Goal: Information Seeking & Learning: Learn about a topic

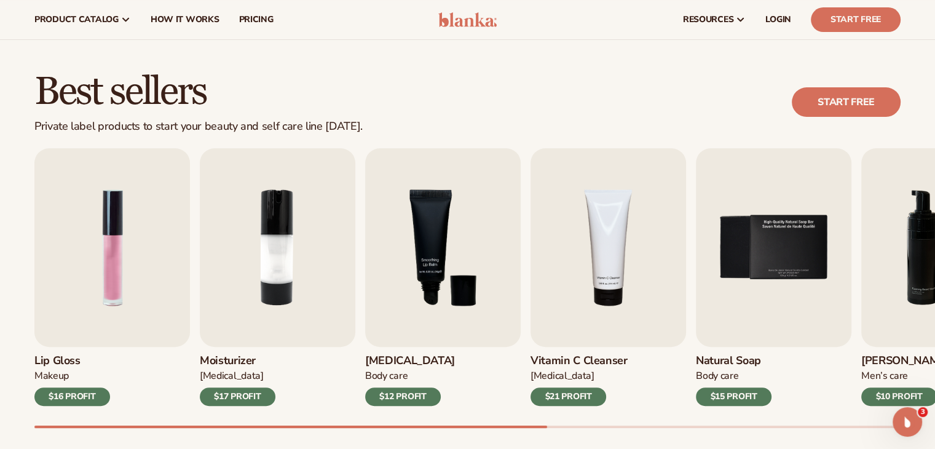
scroll to position [293, 0]
click at [256, 23] on span "pricing" at bounding box center [256, 20] width 34 height 10
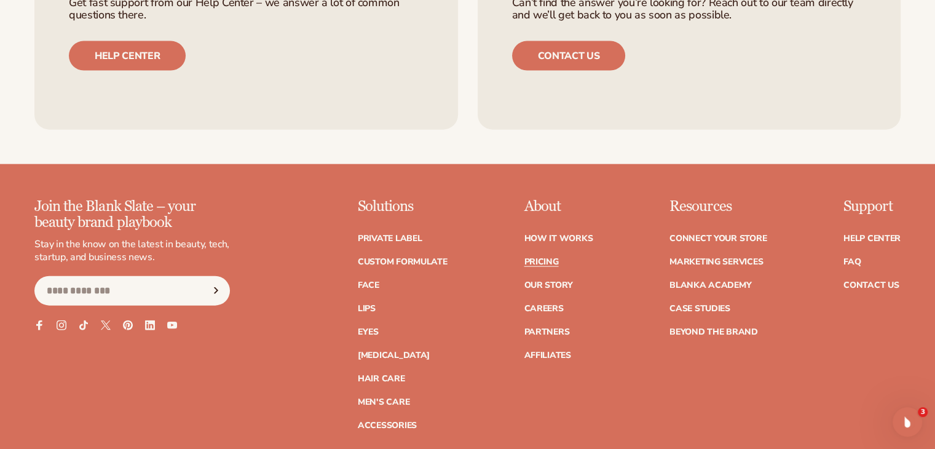
scroll to position [2826, 0]
click at [534, 259] on link "Pricing" at bounding box center [541, 262] width 34 height 9
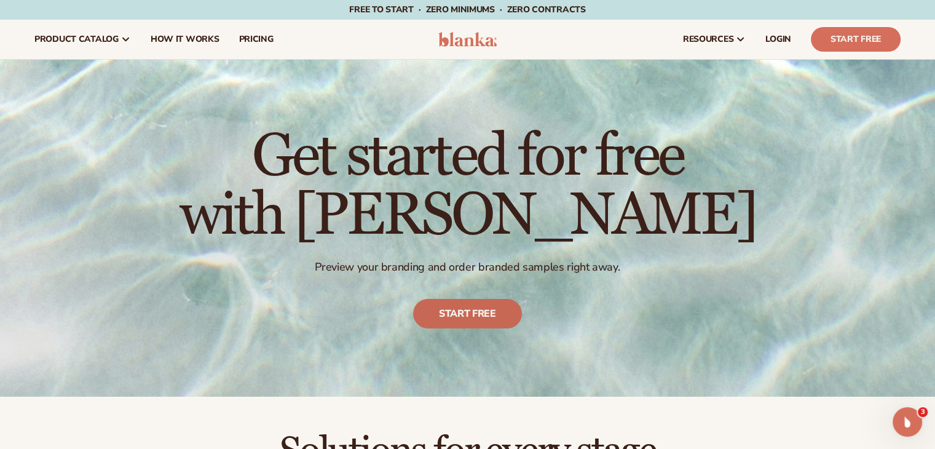
click at [468, 309] on link "Start free" at bounding box center [467, 314] width 109 height 30
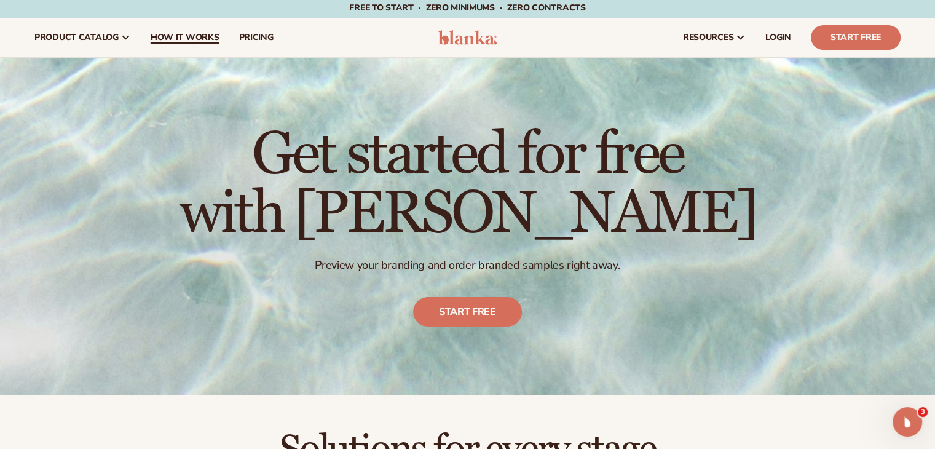
click at [195, 35] on span "How It Works" at bounding box center [185, 38] width 69 height 10
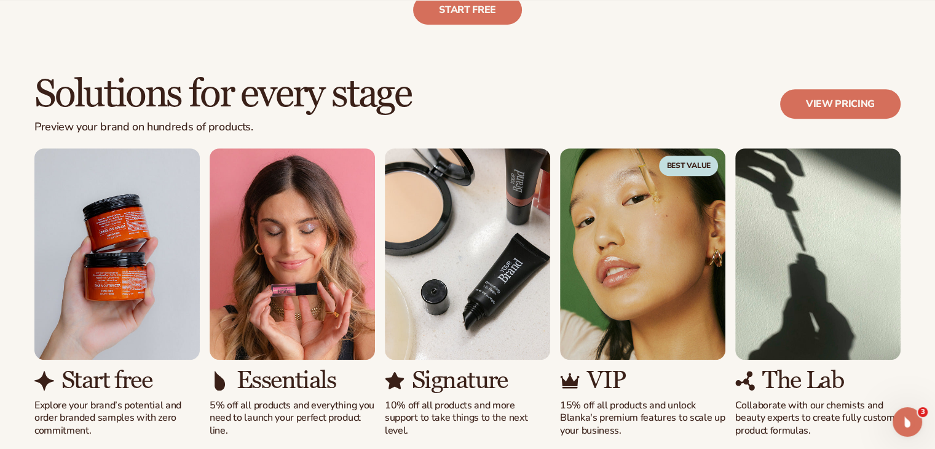
scroll to position [671, 0]
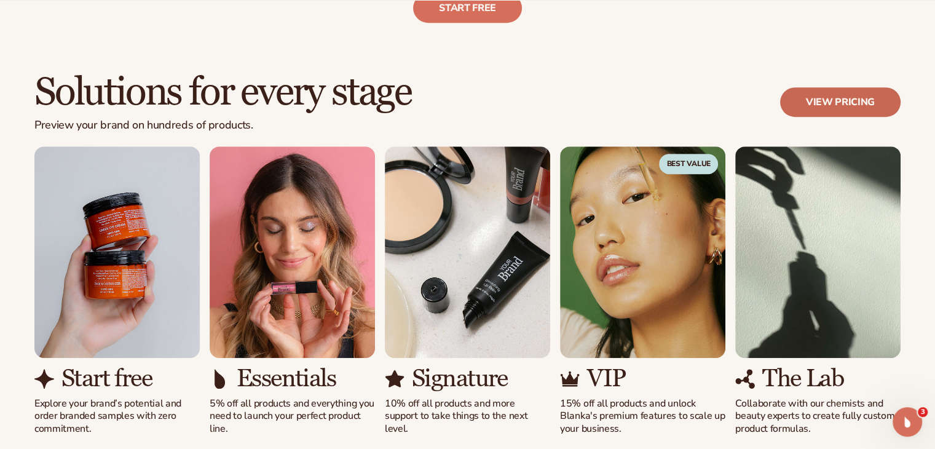
click at [851, 104] on link "View pricing" at bounding box center [840, 102] width 121 height 30
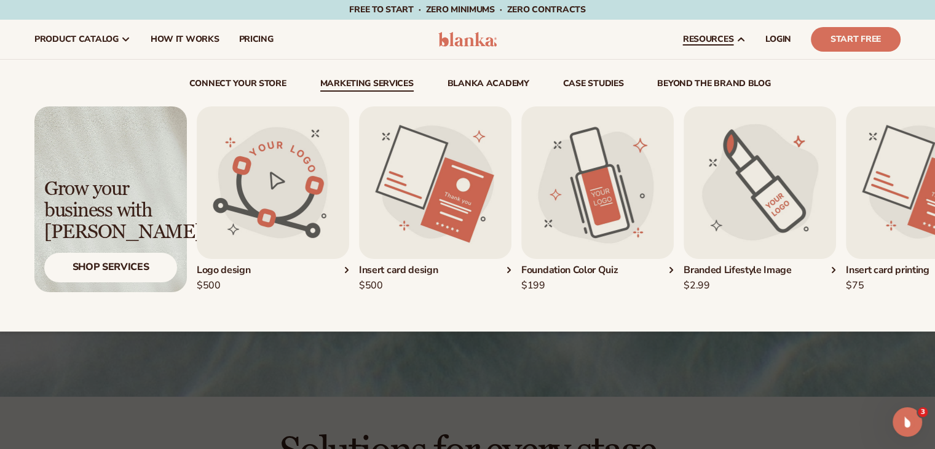
click at [579, 272] on div "Foundation Color Quiz" at bounding box center [597, 270] width 152 height 13
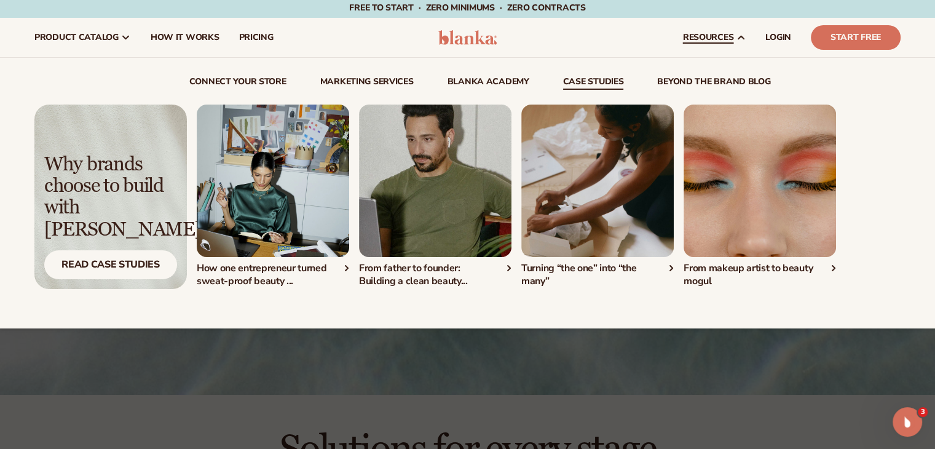
click at [223, 275] on div "How one entrepreneur turned sweat-proof beauty ..." at bounding box center [273, 275] width 152 height 26
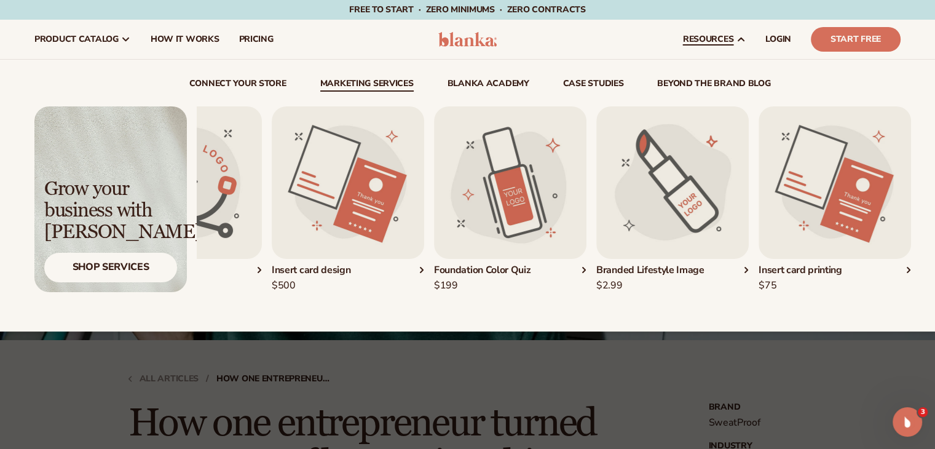
click at [679, 208] on img "4 / 5" at bounding box center [672, 182] width 152 height 152
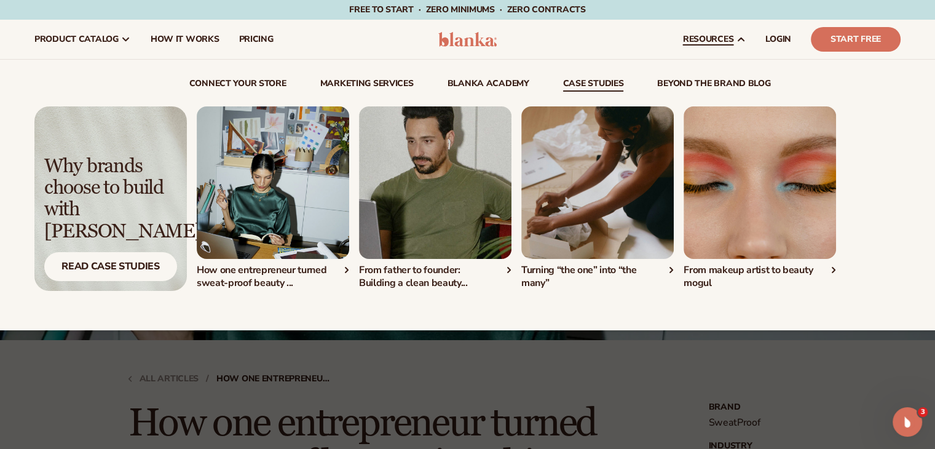
click at [442, 180] on img "2 / 4" at bounding box center [435, 182] width 152 height 152
